Goal: Task Accomplishment & Management: Use online tool/utility

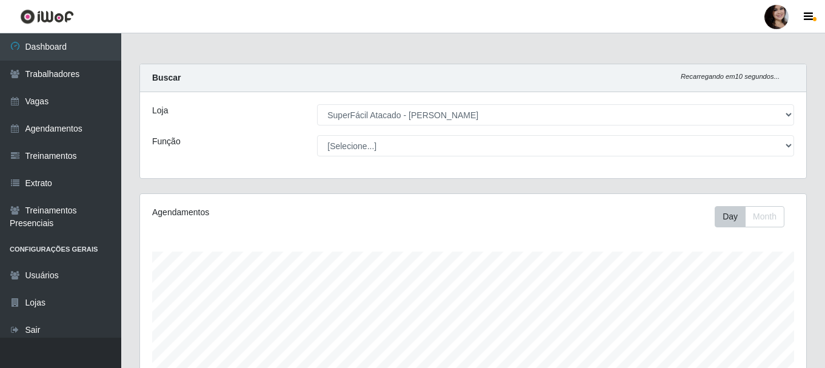
select select "399"
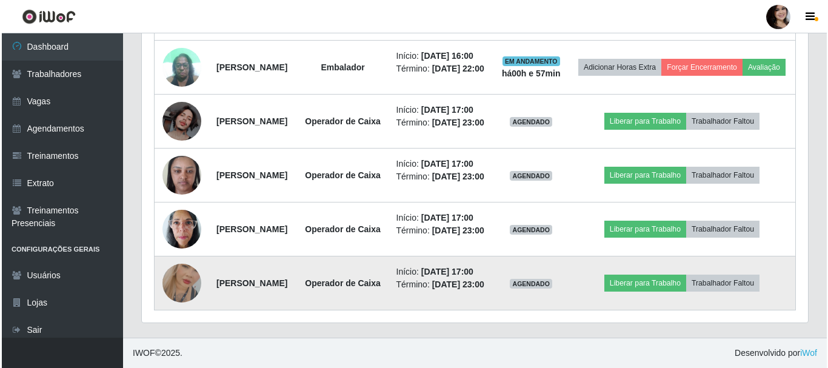
scroll to position [676, 0]
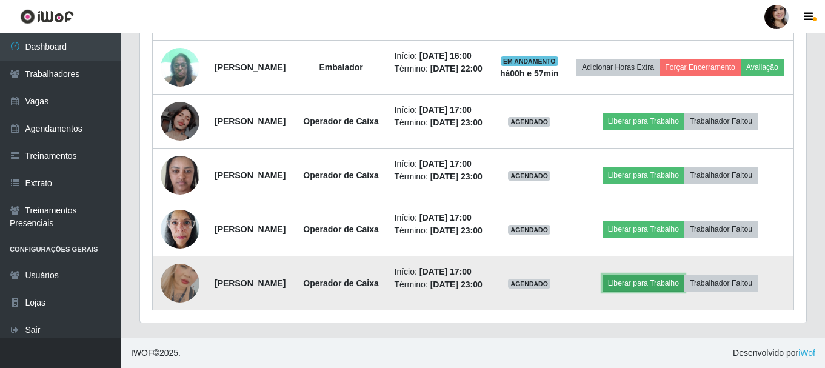
click at [633, 274] on button "Liberar para Trabalho" at bounding box center [643, 282] width 82 height 17
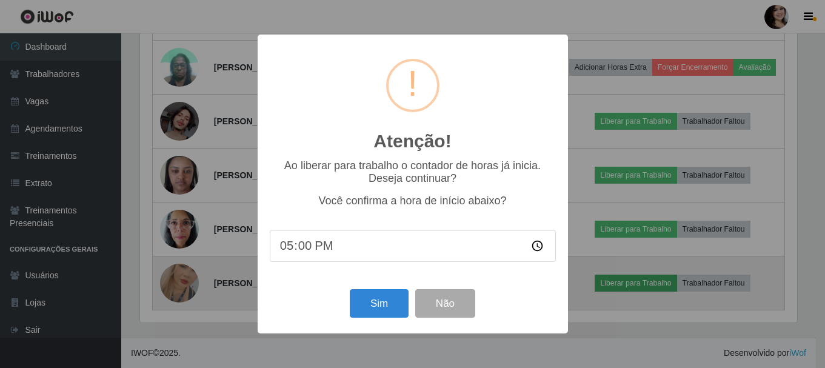
scroll to position [251, 660]
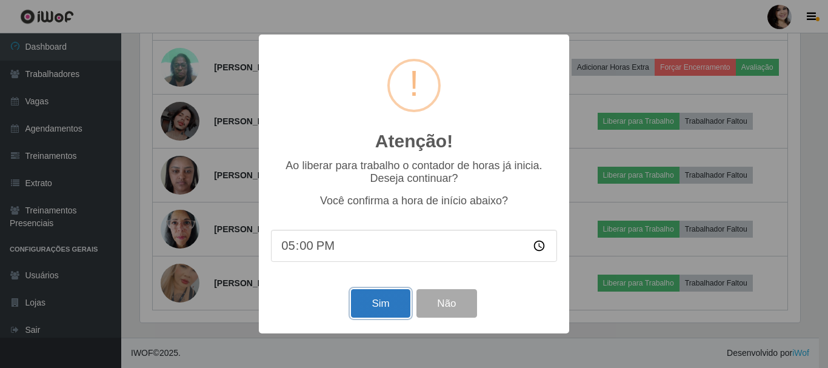
click at [399, 300] on button "Sim" at bounding box center [380, 303] width 59 height 28
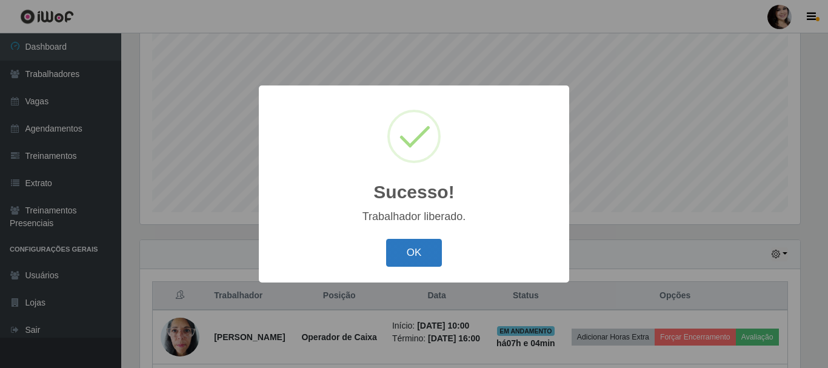
click at [402, 247] on button "OK" at bounding box center [414, 253] width 56 height 28
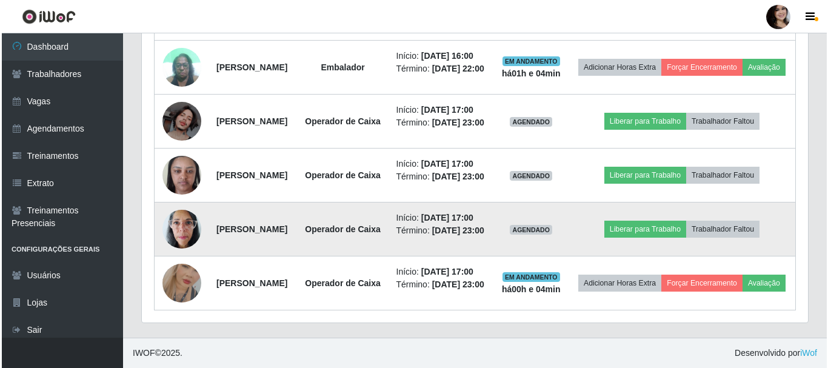
scroll to position [585, 0]
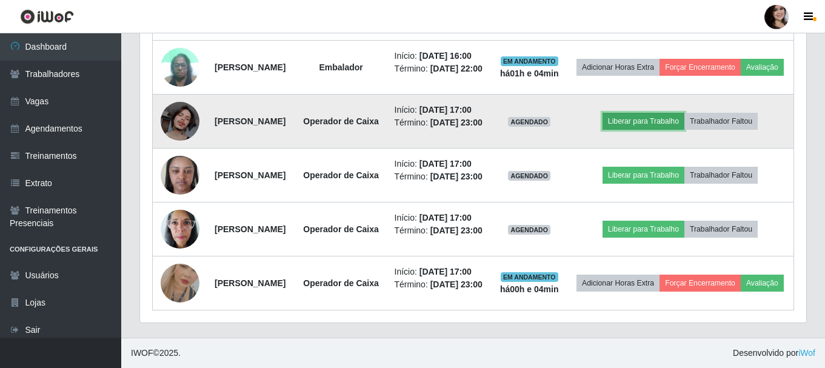
click at [643, 130] on button "Liberar para Trabalho" at bounding box center [643, 121] width 82 height 17
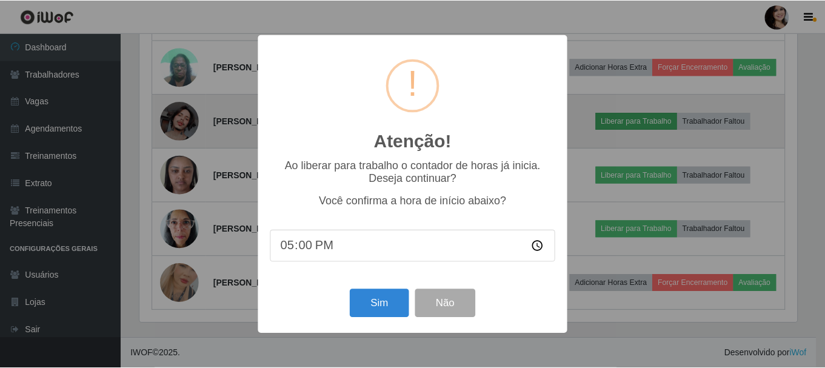
scroll to position [251, 660]
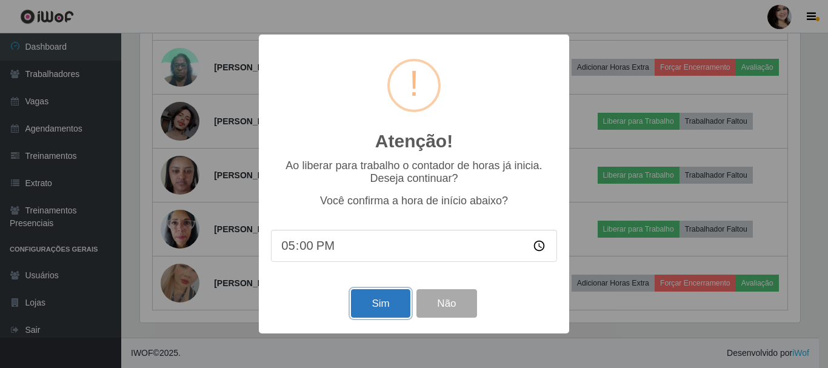
click at [378, 302] on button "Sim" at bounding box center [380, 303] width 59 height 28
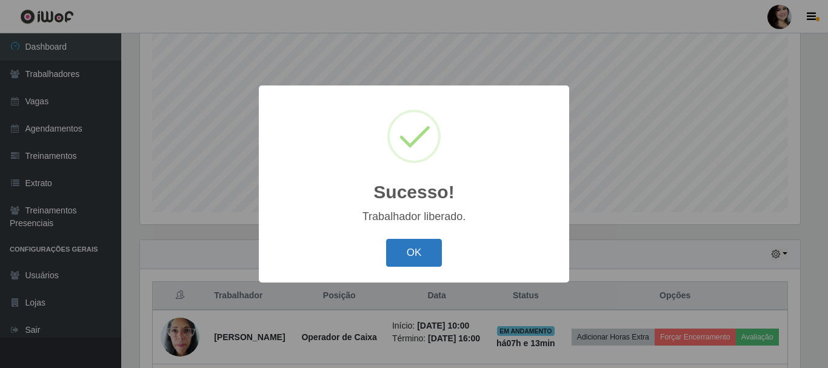
click at [389, 258] on button "OK" at bounding box center [414, 253] width 56 height 28
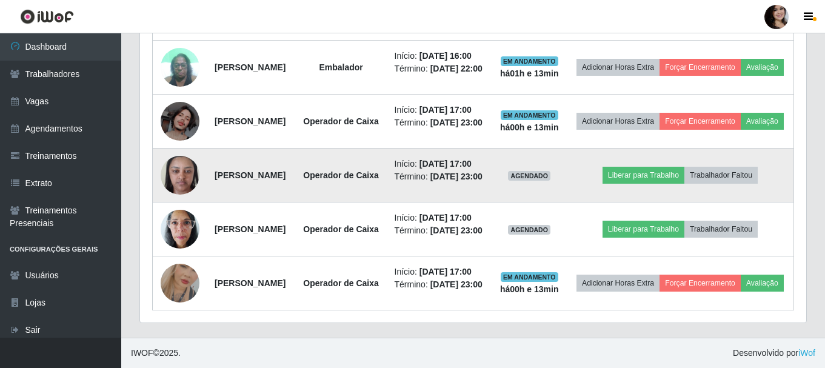
scroll to position [645, 0]
click at [634, 167] on button "Liberar para Trabalho" at bounding box center [643, 175] width 82 height 17
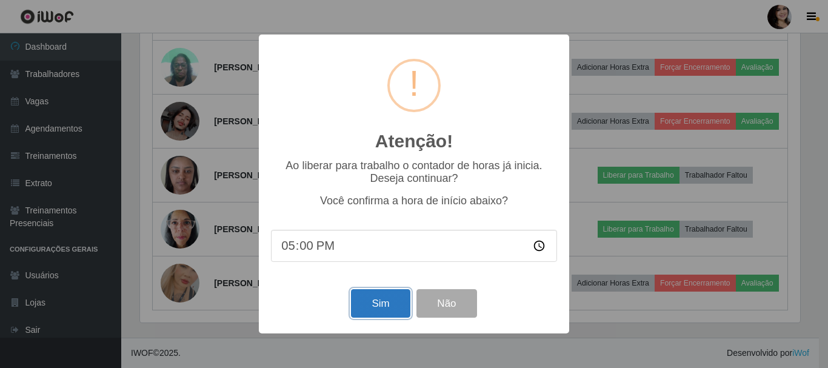
click at [387, 313] on button "Sim" at bounding box center [380, 303] width 59 height 28
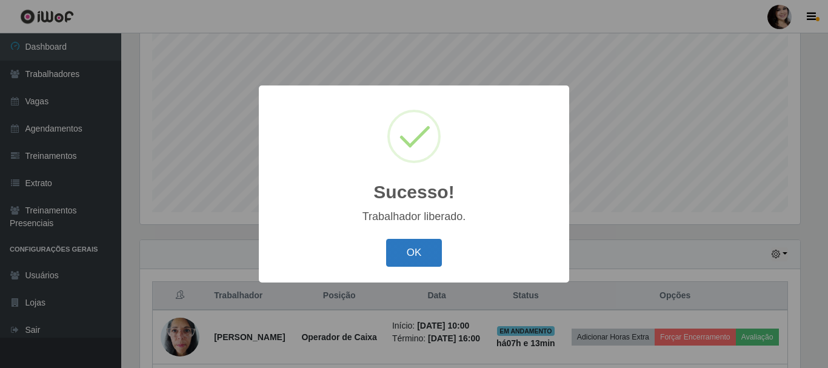
click at [429, 254] on button "OK" at bounding box center [414, 253] width 56 height 28
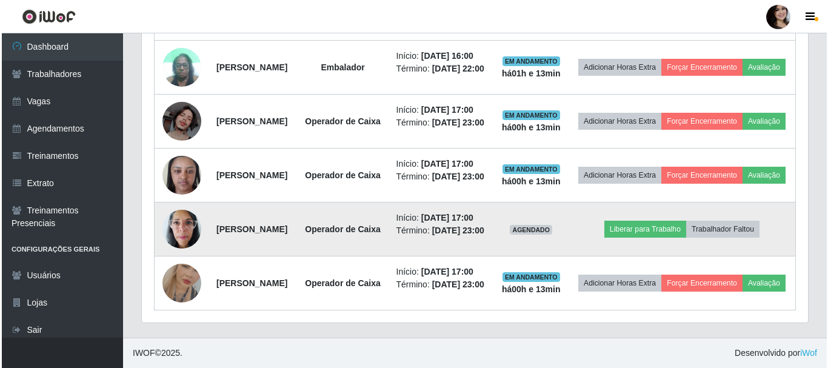
scroll to position [676, 0]
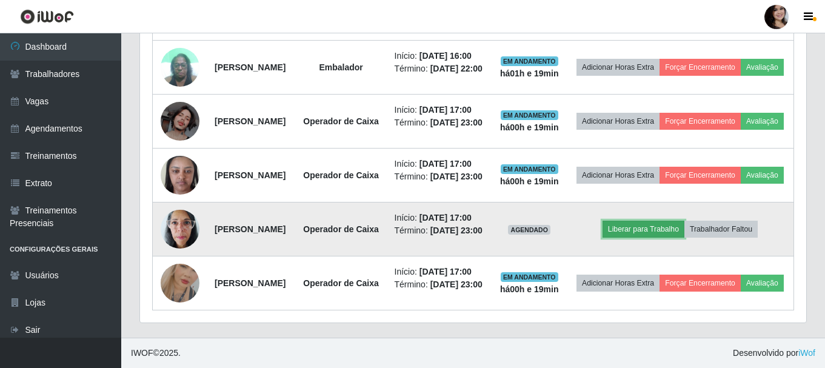
click at [637, 221] on button "Liberar para Trabalho" at bounding box center [643, 229] width 82 height 17
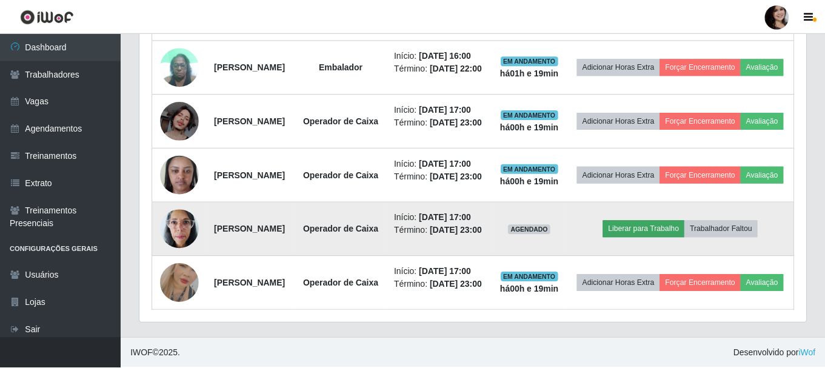
scroll to position [251, 660]
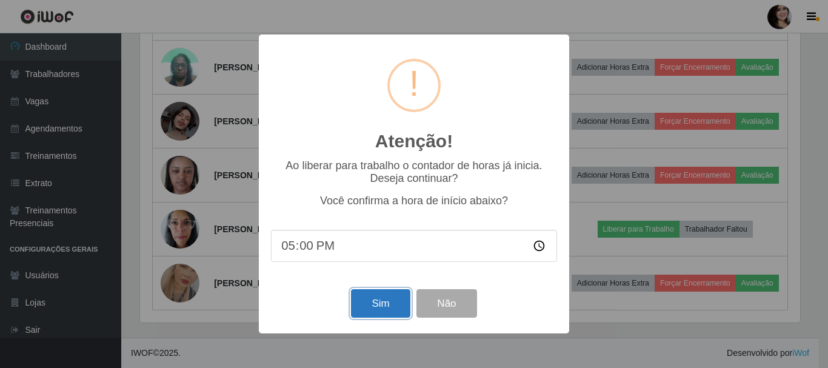
click at [384, 311] on button "Sim" at bounding box center [380, 303] width 59 height 28
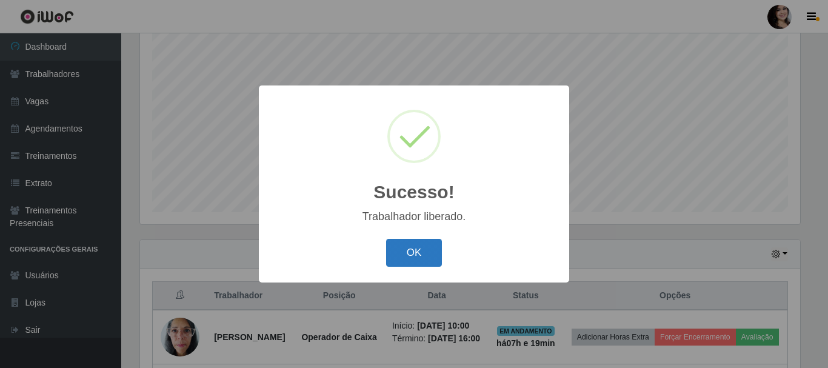
click at [400, 257] on button "OK" at bounding box center [414, 253] width 56 height 28
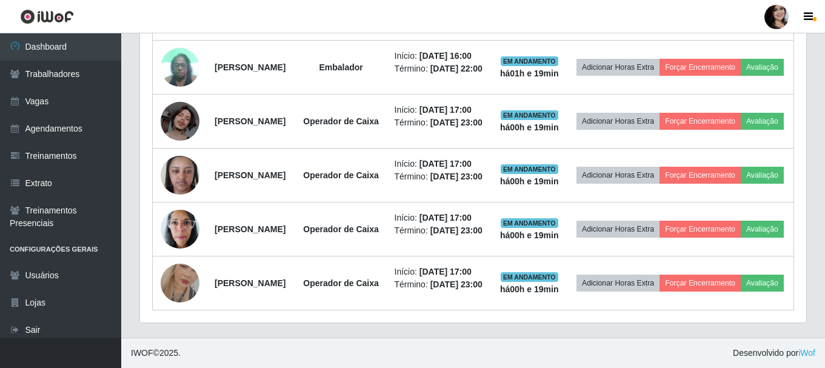
scroll to position [676, 0]
